Goal: Task Accomplishment & Management: Manage account settings

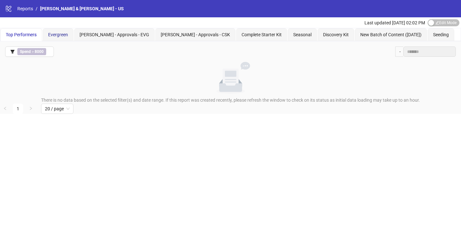
click at [50, 31] on div "Evergreen" at bounding box center [58, 34] width 20 height 7
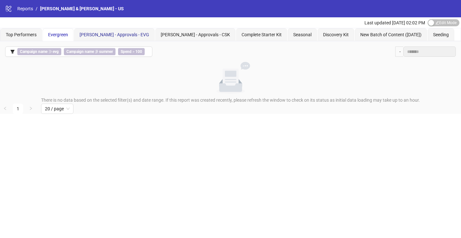
click at [106, 33] on span "[PERSON_NAME] - Approvals - EVG" at bounding box center [115, 34] width 70 height 5
click at [187, 38] on div "[PERSON_NAME] - Approvals - CSK" at bounding box center [195, 34] width 80 height 13
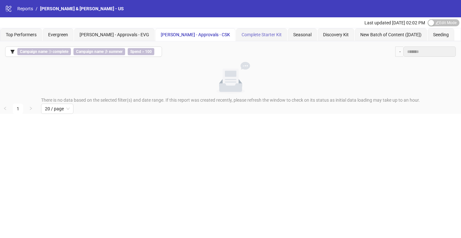
click at [239, 39] on div "Complete Starter Kit" at bounding box center [261, 34] width 51 height 13
click at [293, 38] on div "Seasonal" at bounding box center [302, 34] width 18 height 7
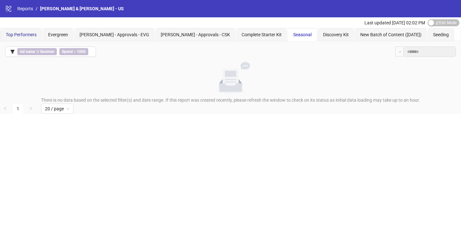
click at [17, 33] on span "Top Performers" at bounding box center [21, 34] width 31 height 5
click at [19, 51] on span "Spend > 8000" at bounding box center [31, 51] width 29 height 7
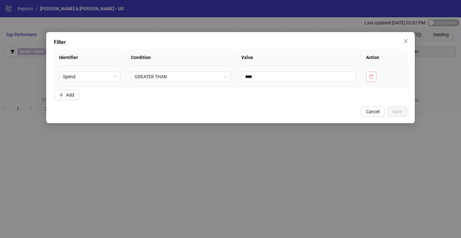
click at [371, 80] on button "button" at bounding box center [371, 77] width 10 height 10
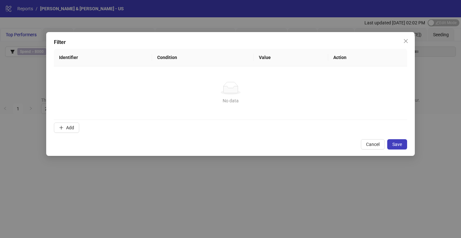
click at [403, 150] on div "Filter Identifier Condition Value Action No data No data Add Cancel Save" at bounding box center [230, 94] width 369 height 124
click at [404, 147] on button "Save" at bounding box center [398, 144] width 20 height 10
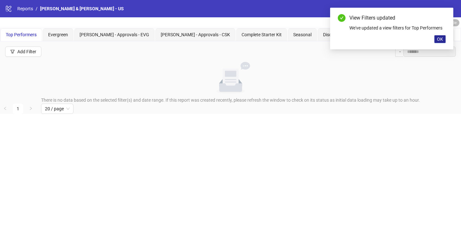
click at [445, 36] on button "OK" at bounding box center [440, 39] width 11 height 8
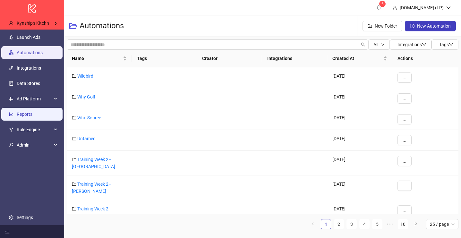
click at [24, 112] on link "Reports" at bounding box center [25, 114] width 16 height 5
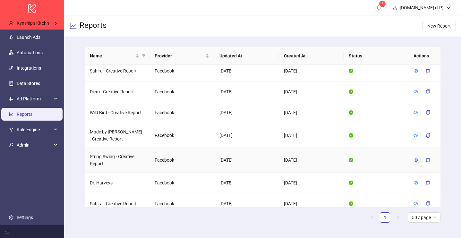
scroll to position [181, 0]
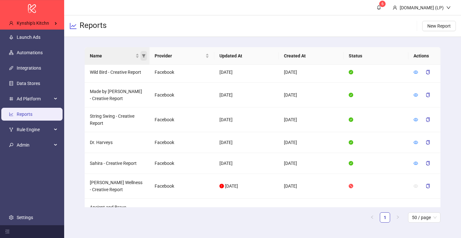
click at [145, 58] on span "Name" at bounding box center [144, 56] width 6 height 10
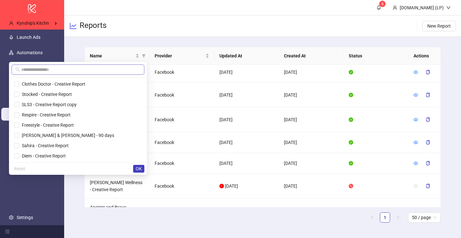
click at [128, 73] on span at bounding box center [78, 70] width 133 height 10
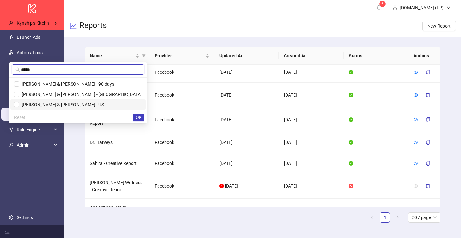
type input "*****"
click at [104, 105] on span "Purdy & Figg - US" at bounding box center [61, 104] width 85 height 5
click at [135, 115] on button "OK" at bounding box center [138, 118] width 11 height 8
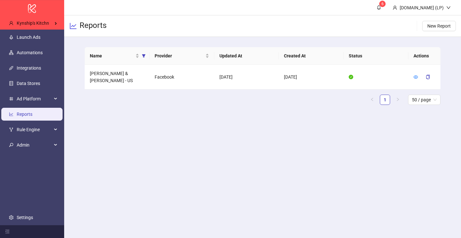
scroll to position [0, 0]
click at [418, 75] on icon "eye" at bounding box center [416, 77] width 4 height 4
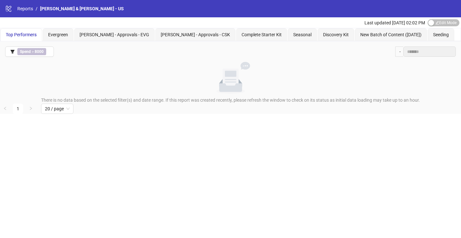
click at [399, 49] on div "-" at bounding box center [400, 52] width 8 height 10
click at [435, 26] on span "Edit Mode Edit Mode" at bounding box center [444, 22] width 32 height 7
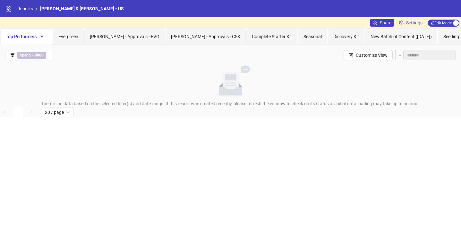
click at [418, 50] on div "Spend > 8000 Customize View -" at bounding box center [230, 55] width 461 height 21
click at [396, 53] on div "-" at bounding box center [400, 55] width 8 height 10
click at [396, 55] on div "-" at bounding box center [400, 55] width 8 height 10
click at [377, 54] on span "Customize View" at bounding box center [372, 55] width 32 height 5
click at [12, 9] on icon "logo/logo-mobile" at bounding box center [8, 8] width 7 height 7
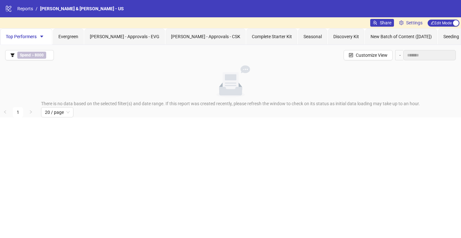
click at [9, 9] on icon at bounding box center [8, 9] width 5 height 6
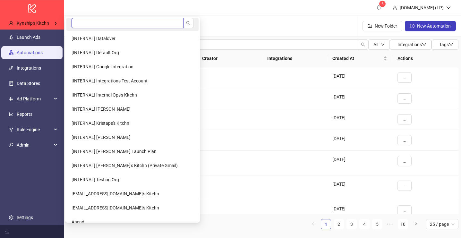
click at [102, 26] on input "search" at bounding box center [128, 23] width 112 height 10
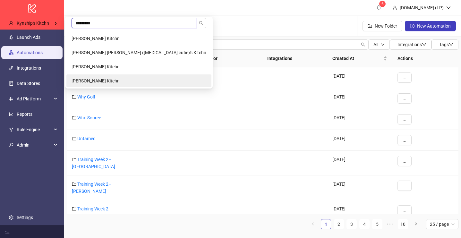
type input "*********"
click at [112, 81] on span "[PERSON_NAME] Kitchn" at bounding box center [96, 80] width 48 height 5
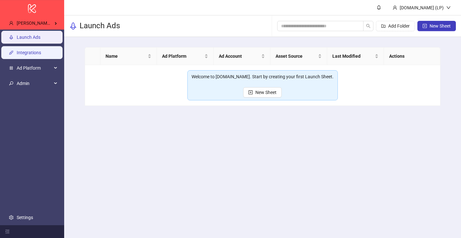
click at [41, 55] on link "Integrations" at bounding box center [29, 52] width 24 height 5
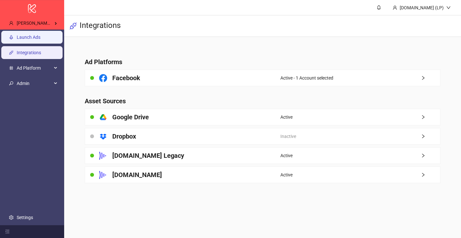
click at [40, 36] on link "Launch Ads" at bounding box center [29, 37] width 24 height 5
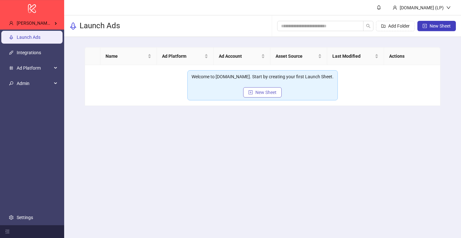
click at [267, 93] on span "New Sheet" at bounding box center [266, 92] width 21 height 5
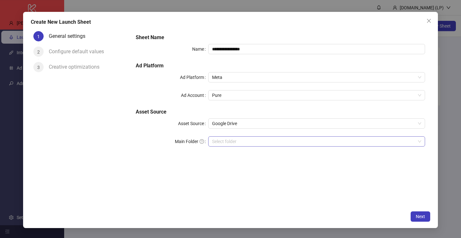
click at [240, 144] on input "Main Folder" at bounding box center [314, 142] width 204 height 10
click at [238, 141] on input "Main Folder" at bounding box center [314, 142] width 204 height 10
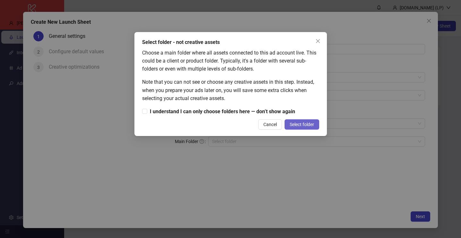
click at [311, 122] on span "Select folder" at bounding box center [302, 124] width 24 height 5
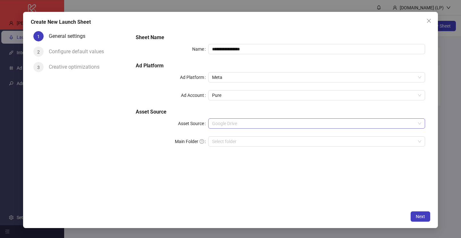
click at [286, 125] on span "Google Drive" at bounding box center [316, 124] width 209 height 10
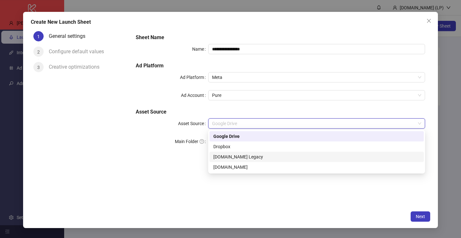
click at [231, 159] on div "Frame.io Legacy" at bounding box center [317, 156] width 207 height 7
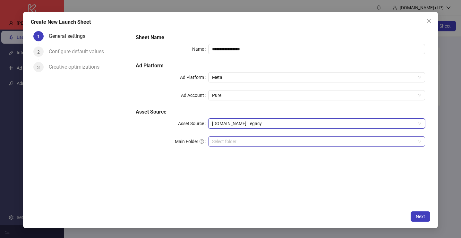
click at [228, 144] on input "search" at bounding box center [314, 142] width 204 height 10
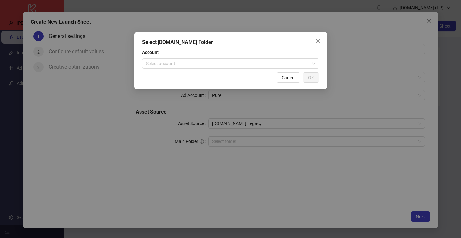
click at [217, 71] on div "Select Frame.io Folder Account Select account Cancel OK" at bounding box center [231, 60] width 193 height 57
click at [214, 64] on input "search" at bounding box center [228, 64] width 164 height 10
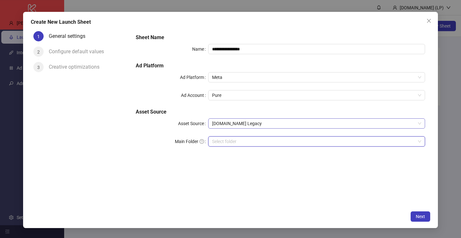
click at [229, 124] on span "Frame.io Legacy" at bounding box center [316, 124] width 209 height 10
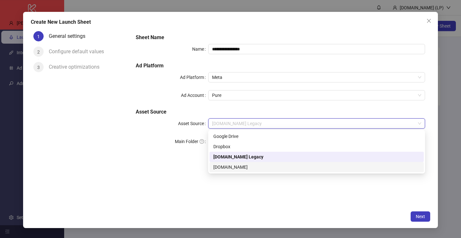
click at [223, 166] on div "Frame.io" at bounding box center [317, 167] width 207 height 7
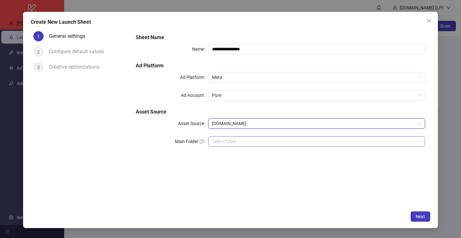
click at [217, 146] on div "Select folder" at bounding box center [316, 141] width 217 height 10
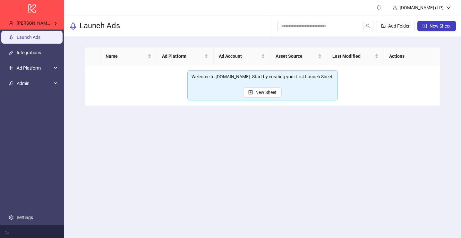
drag, startPoint x: 81, startPoint y: 22, endPoint x: 73, endPoint y: 22, distance: 7.7
click at [73, 22] on div "Launch Ads" at bounding box center [94, 26] width 51 height 10
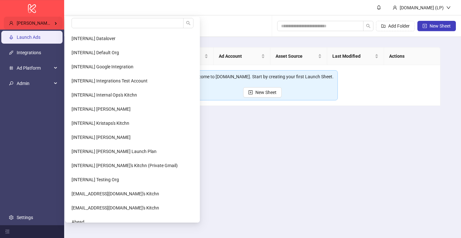
click at [24, 27] on div "Christian Xantus's Kitchn" at bounding box center [33, 23] width 59 height 13
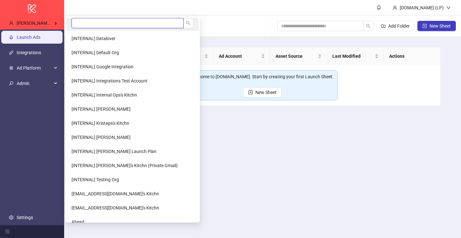
click at [92, 26] on input "search" at bounding box center [128, 23] width 112 height 10
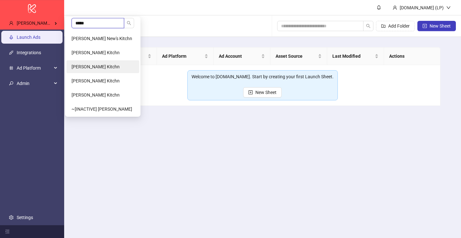
type input "*****"
click at [97, 62] on li "[PERSON_NAME] Kitchn" at bounding box center [102, 66] width 73 height 13
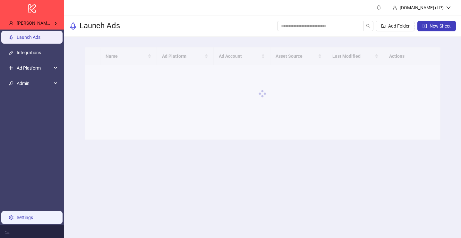
click at [28, 216] on link "Settings" at bounding box center [25, 217] width 16 height 5
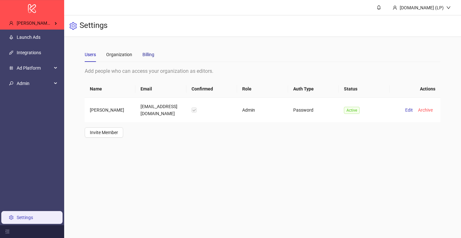
click at [143, 56] on div "Billing" at bounding box center [149, 54] width 12 height 7
